Goal: Information Seeking & Learning: Learn about a topic

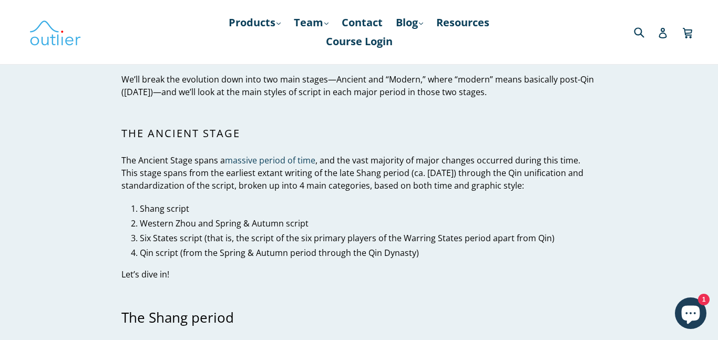
scroll to position [558, 0]
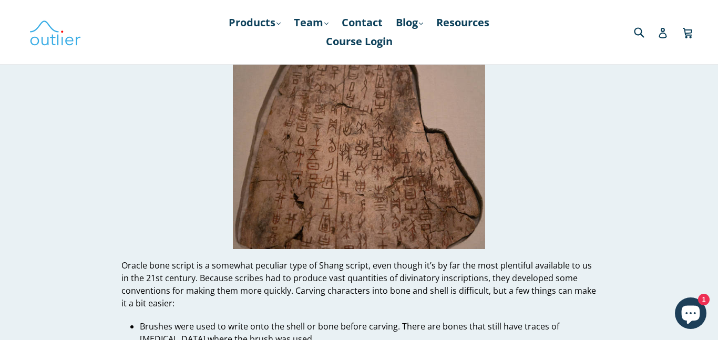
scroll to position [1536, 0]
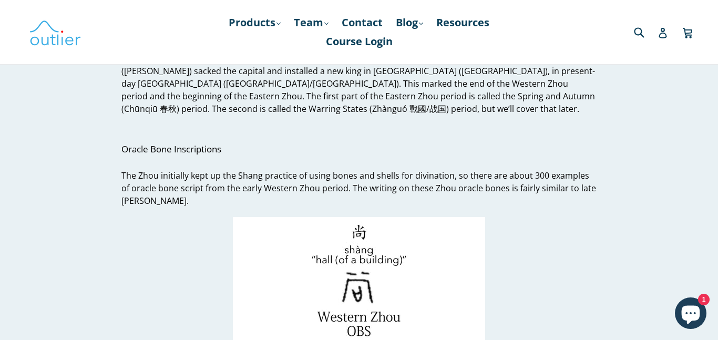
scroll to position [3679, 0]
